Goal: Task Accomplishment & Management: Manage account settings

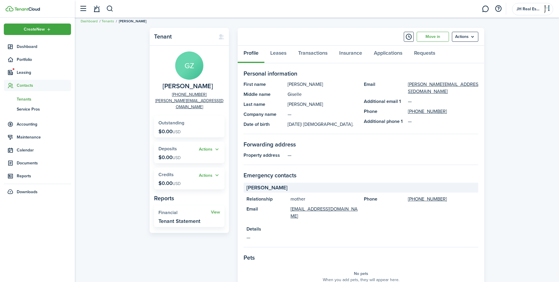
scroll to position [17, 0]
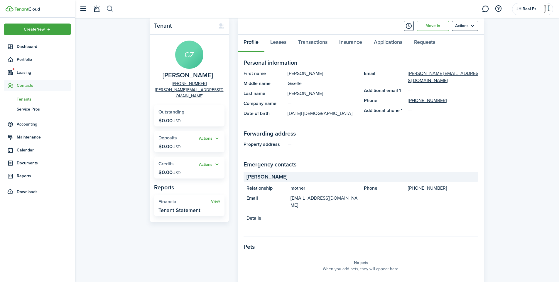
click at [108, 8] on button "button" at bounding box center [109, 9] width 7 height 10
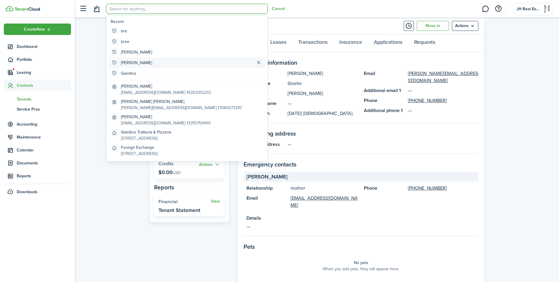
click at [173, 63] on global-search-item "[PERSON_NAME]" at bounding box center [186, 62] width 157 height 11
type input "[PERSON_NAME]"
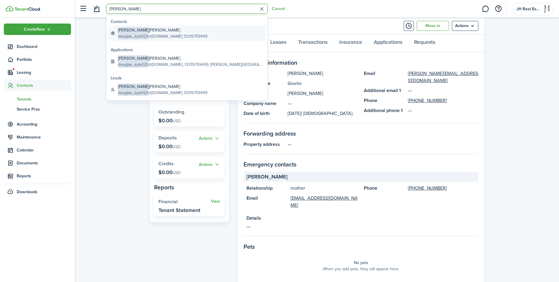
click at [147, 37] on span "douglas_kyle123" at bounding box center [133, 36] width 30 height 6
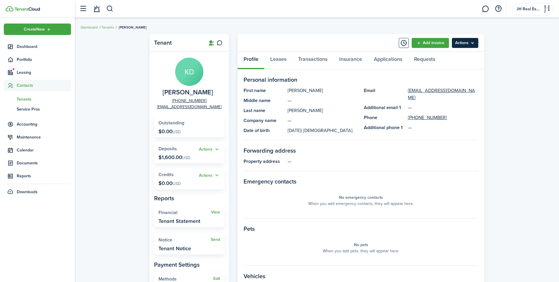
click at [469, 44] on menu-btn "Actions" at bounding box center [465, 43] width 26 height 10
click at [281, 57] on link "Leases" at bounding box center [279, 61] width 28 height 18
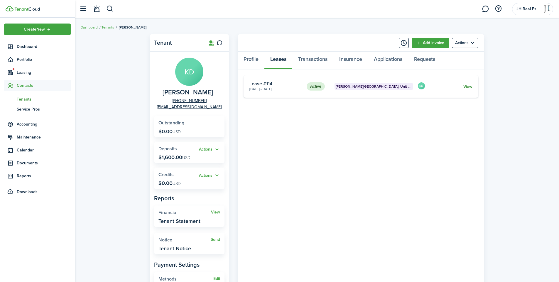
click at [468, 86] on link "View" at bounding box center [468, 86] width 9 height 6
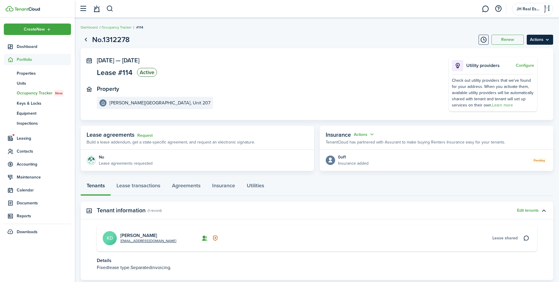
click at [535, 42] on menu-btn "Actions" at bounding box center [540, 40] width 26 height 10
click at [527, 52] on button "Edit" at bounding box center [527, 53] width 51 height 10
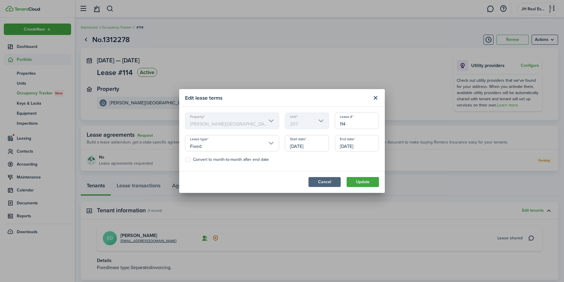
click at [331, 184] on button "Cancel" at bounding box center [324, 182] width 32 height 10
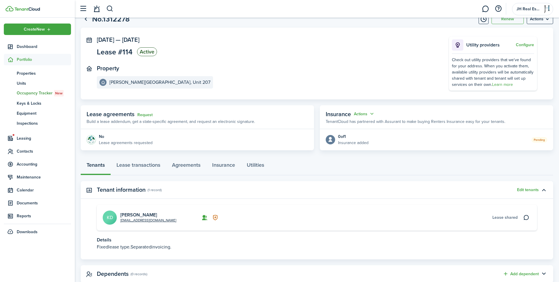
scroll to position [38, 0]
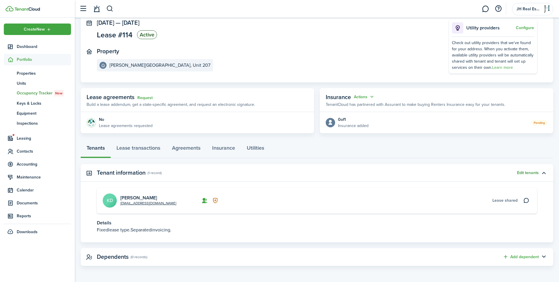
click at [522, 172] on button "Edit tenants" at bounding box center [528, 172] width 22 height 5
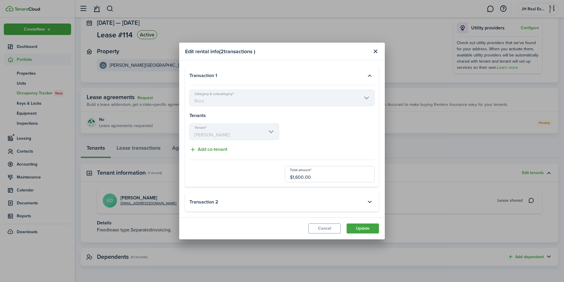
click at [224, 150] on button "Add co-tenant" at bounding box center [208, 149] width 38 height 7
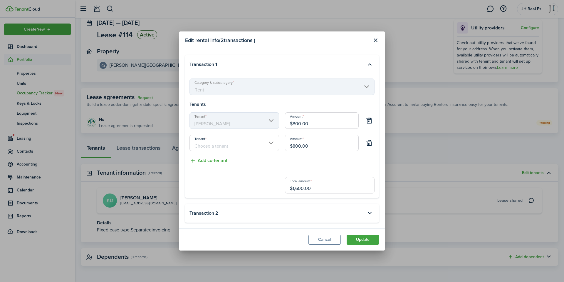
drag, startPoint x: 298, startPoint y: 145, endPoint x: 287, endPoint y: 144, distance: 11.2
click at [287, 144] on input "$800.00" at bounding box center [322, 143] width 74 height 16
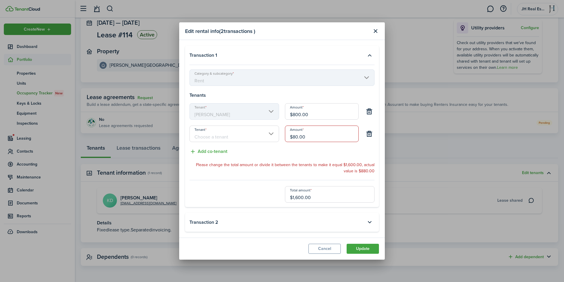
type input "$800.00"
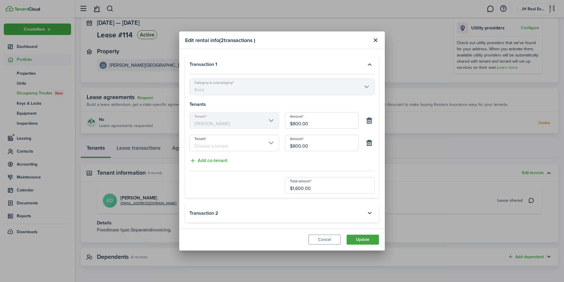
click at [258, 143] on input "Tenant" at bounding box center [234, 143] width 90 height 16
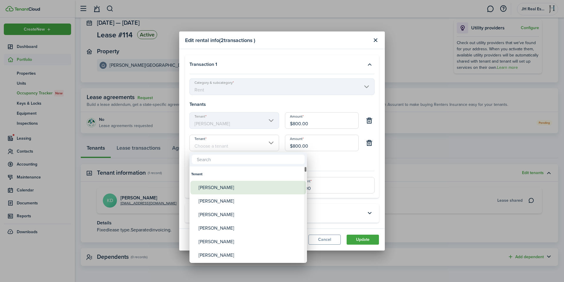
click at [231, 183] on div "[PERSON_NAME]" at bounding box center [251, 188] width 104 height 14
type input "[PERSON_NAME]"
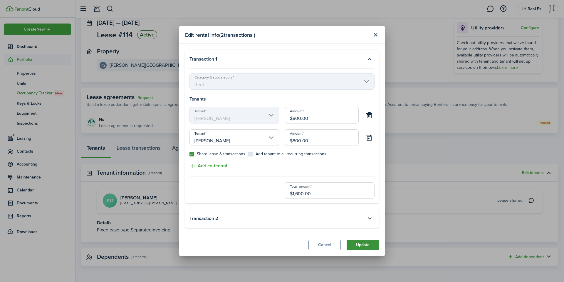
click at [358, 243] on button "Update" at bounding box center [363, 245] width 32 height 10
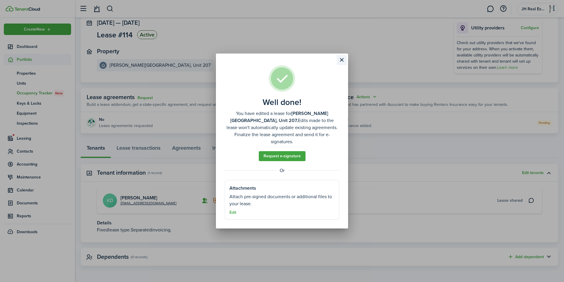
click at [342, 63] on button "Close modal" at bounding box center [342, 60] width 10 height 10
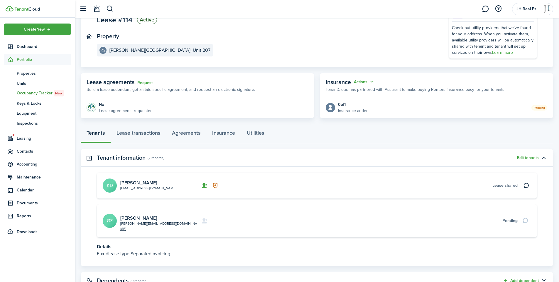
scroll to position [67, 0]
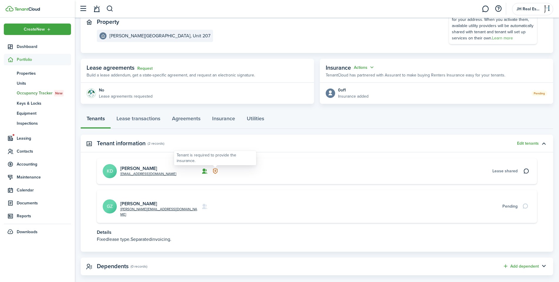
click at [217, 170] on icon at bounding box center [215, 171] width 6 height 6
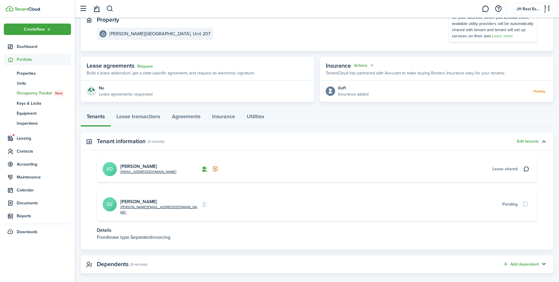
scroll to position [69, 0]
click at [147, 117] on link "Lease transactions" at bounding box center [139, 118] width 56 height 18
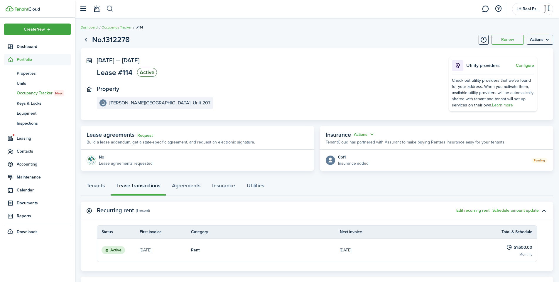
click at [108, 9] on button "button" at bounding box center [109, 9] width 7 height 10
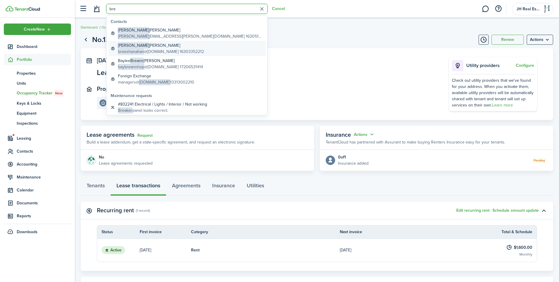
type input "bre"
click at [128, 47] on span "[PERSON_NAME]" at bounding box center [133, 45] width 31 height 6
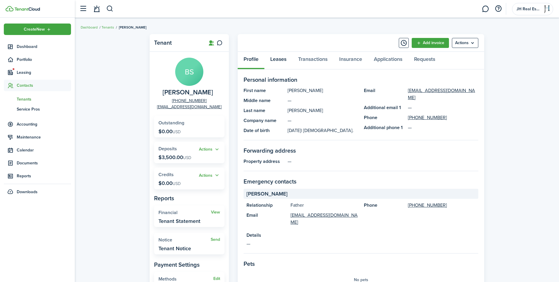
click at [280, 59] on link "Leases" at bounding box center [279, 61] width 28 height 18
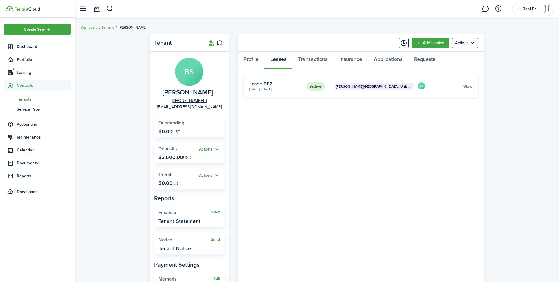
click at [466, 87] on link "View" at bounding box center [468, 86] width 9 height 6
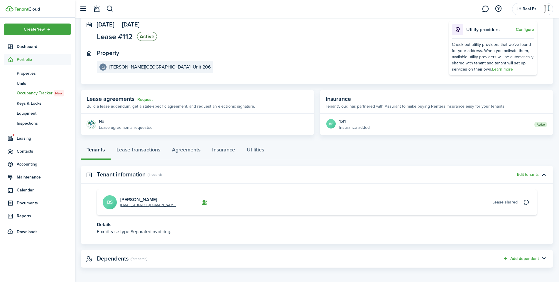
scroll to position [38, 0]
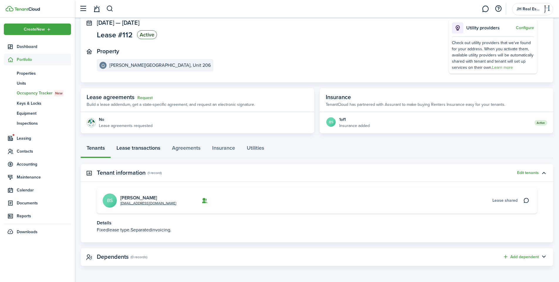
click at [152, 145] on link "Lease transactions" at bounding box center [139, 149] width 56 height 18
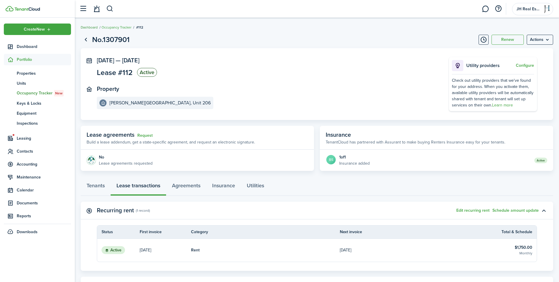
click at [89, 28] on link "Dashboard" at bounding box center [89, 27] width 17 height 5
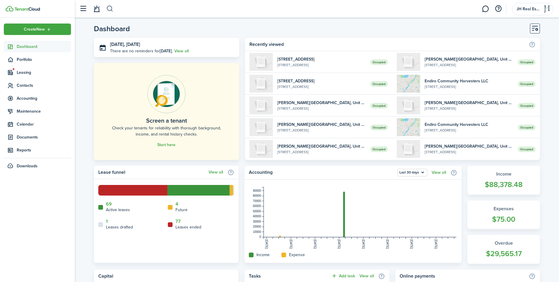
click at [110, 7] on button "button" at bounding box center [109, 9] width 7 height 10
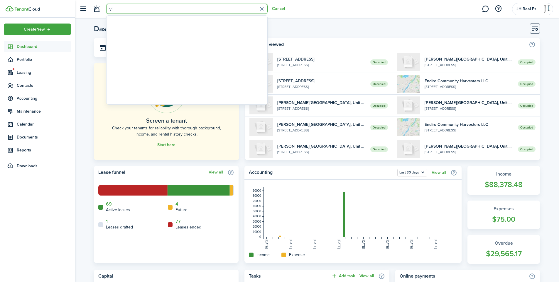
type input "y"
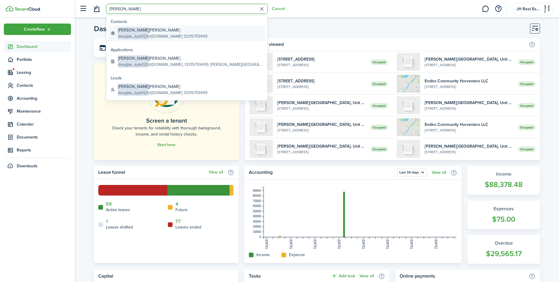
type input "[PERSON_NAME]"
click at [144, 34] on span "douglas_kyle123" at bounding box center [133, 36] width 30 height 6
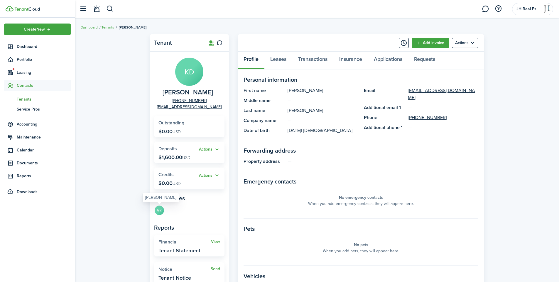
click at [158, 211] on avatar-text "GZ" at bounding box center [159, 209] width 9 height 9
